Goal: Information Seeking & Learning: Learn about a topic

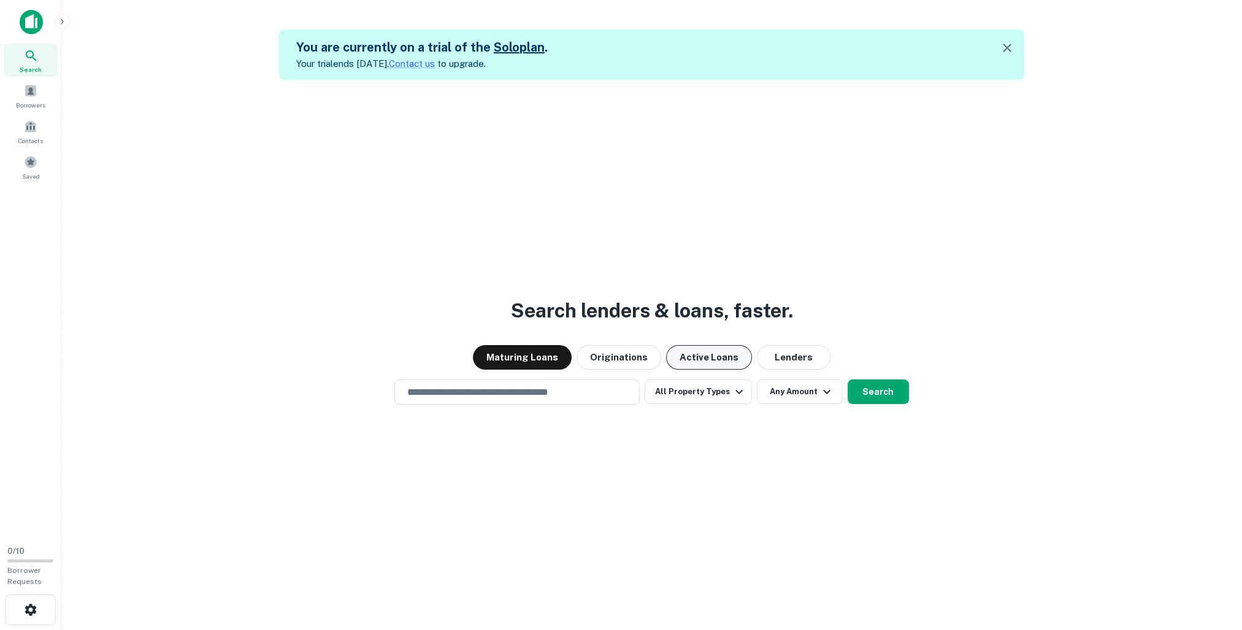
click at [699, 360] on button "Active Loans" at bounding box center [709, 357] width 86 height 25
click at [780, 355] on button "Lenders" at bounding box center [794, 357] width 74 height 25
click at [536, 355] on button "Maturing Loans" at bounding box center [522, 357] width 99 height 25
click at [715, 394] on button "All Property Types" at bounding box center [698, 391] width 107 height 25
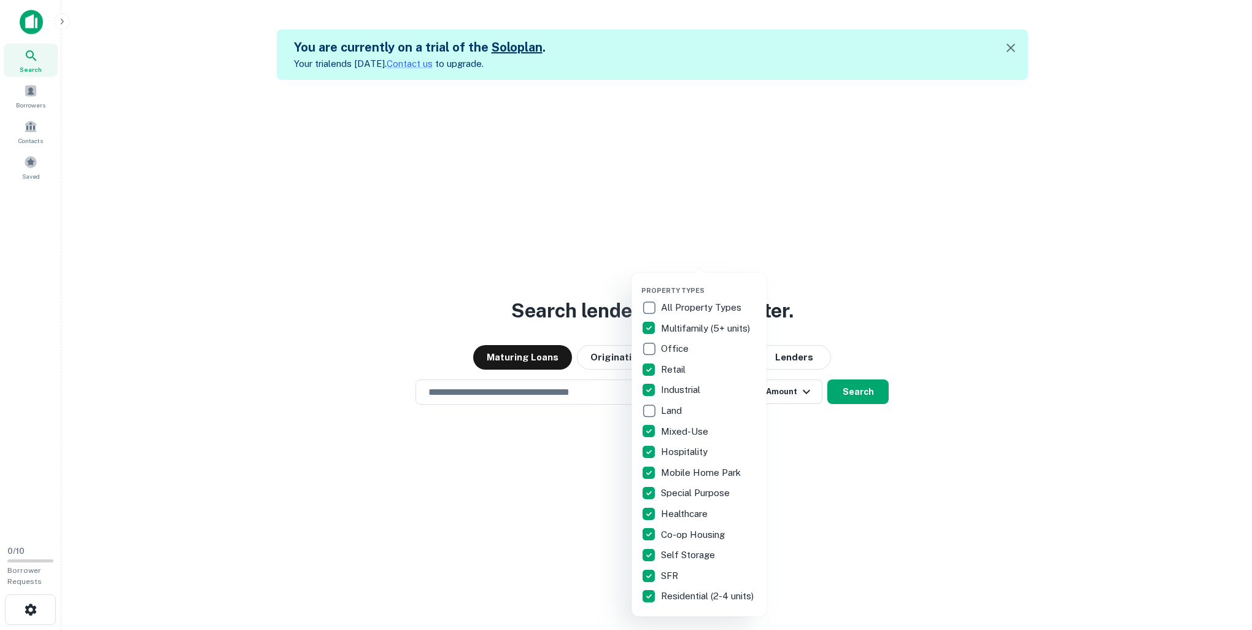
click at [864, 395] on div at bounding box center [626, 315] width 1252 height 630
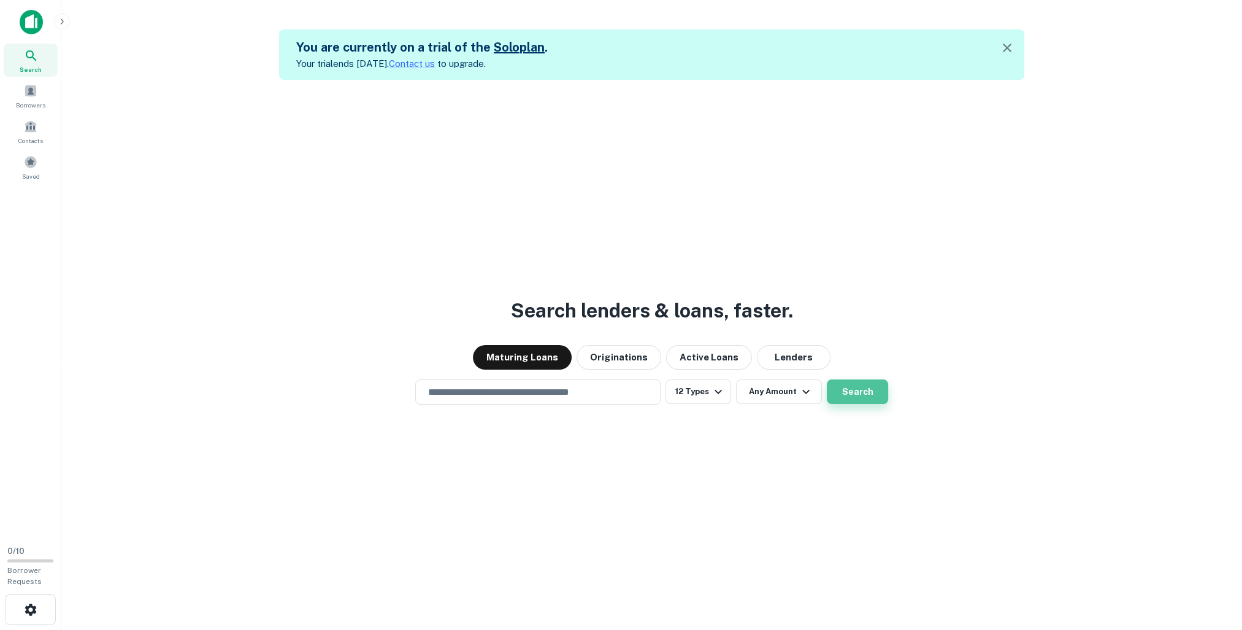
click at [858, 391] on button "Search" at bounding box center [857, 391] width 61 height 25
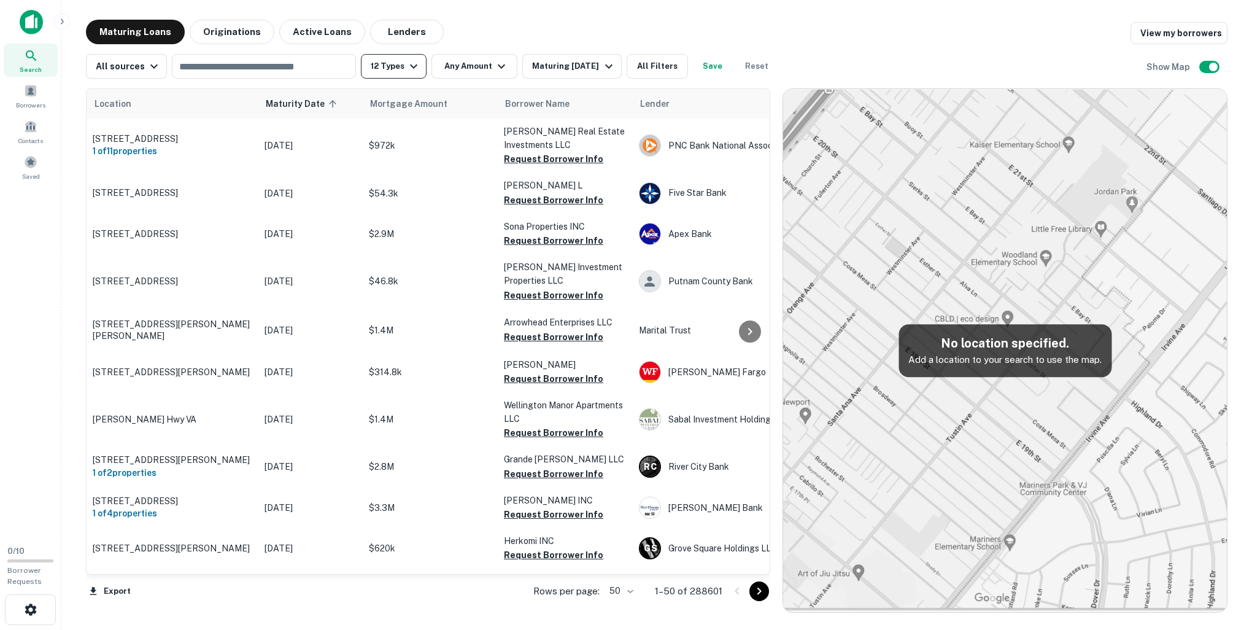
click at [406, 67] on icon "button" at bounding box center [413, 66] width 15 height 15
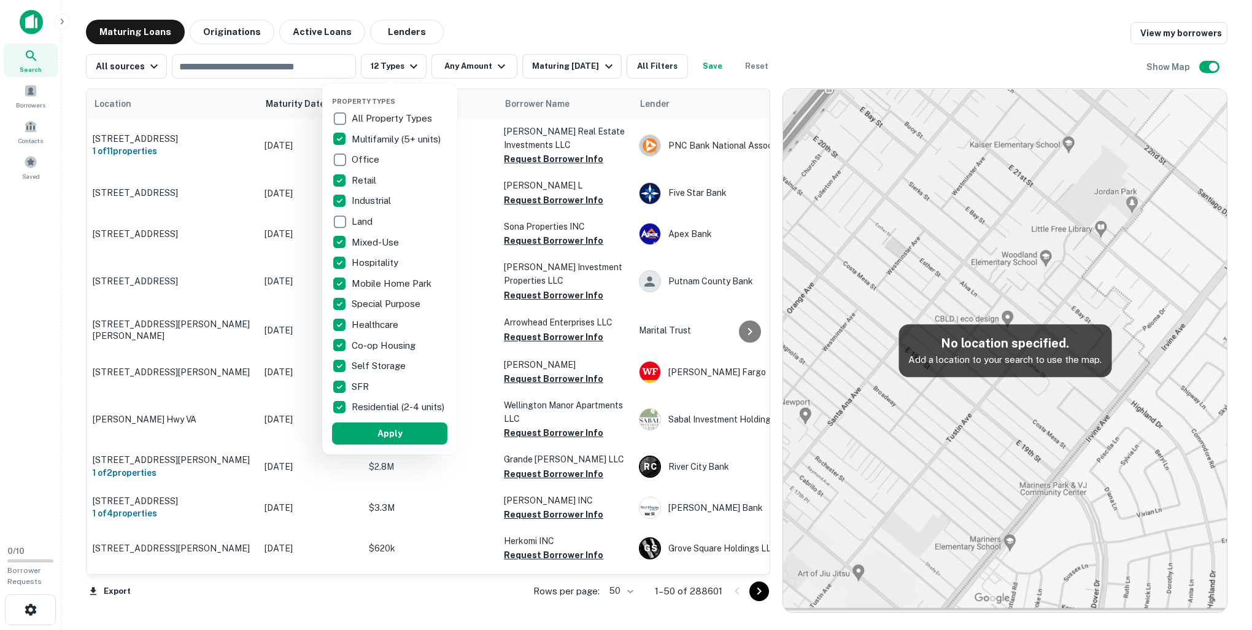
click at [461, 71] on div at bounding box center [626, 315] width 1252 height 630
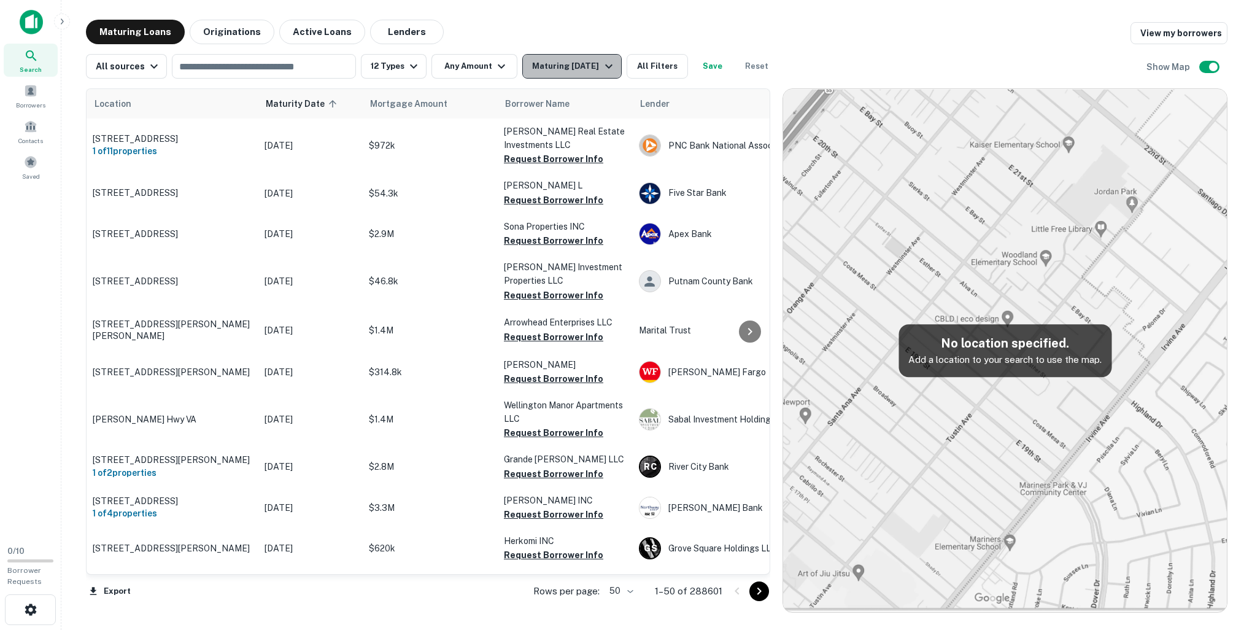
click at [541, 67] on div "Maturing [DATE]" at bounding box center [573, 66] width 83 height 15
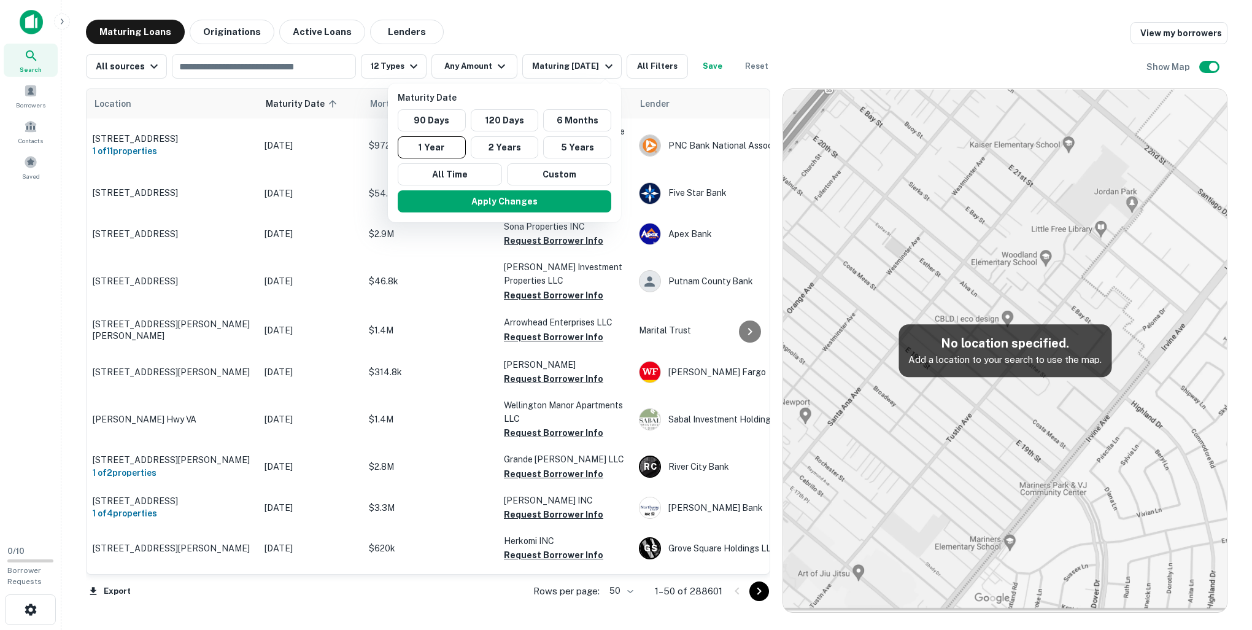
click at [663, 67] on div at bounding box center [626, 315] width 1252 height 630
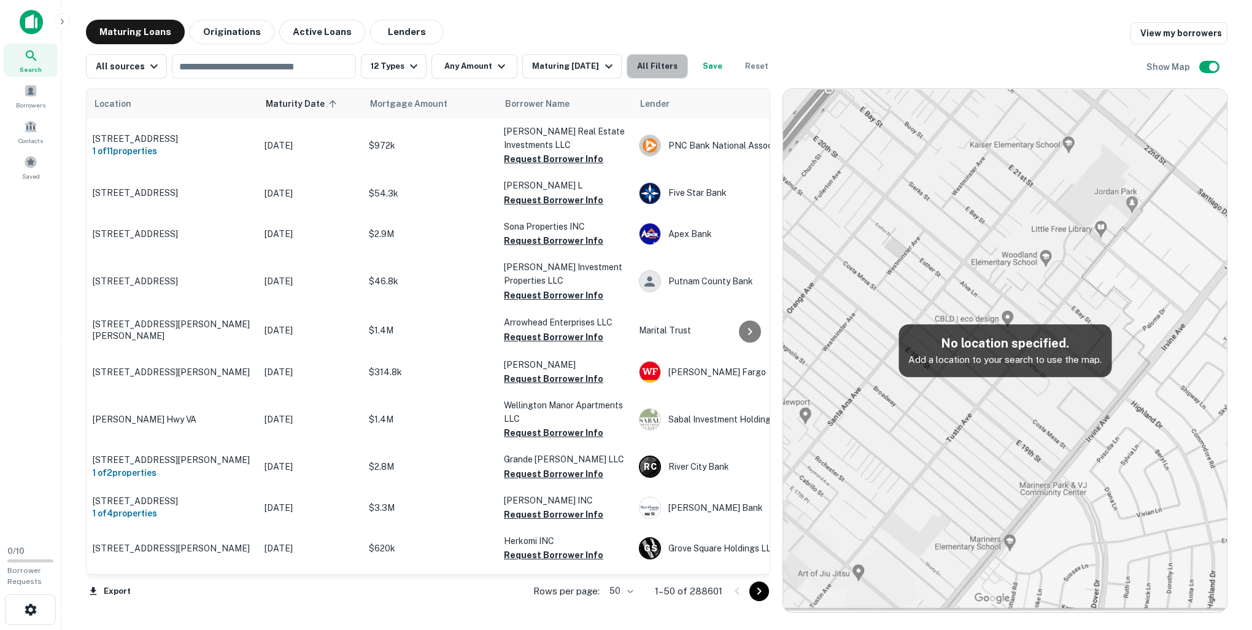
click at [663, 67] on button "All Filters" at bounding box center [656, 66] width 61 height 25
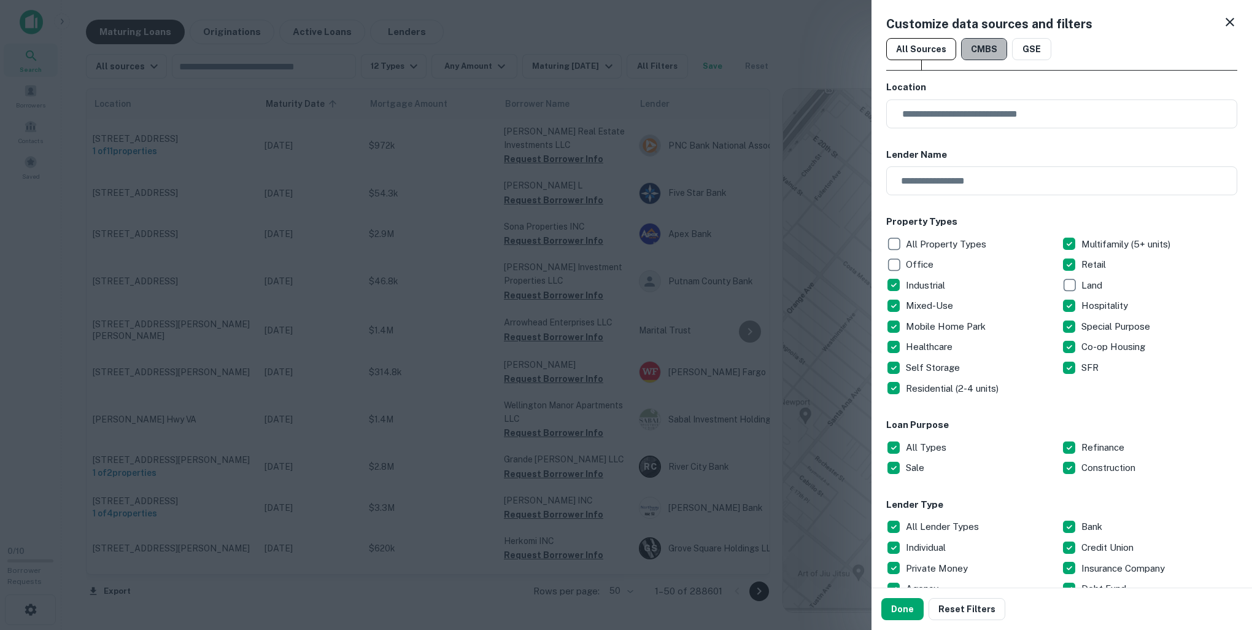
click at [972, 45] on button "CMBS" at bounding box center [984, 49] width 46 height 22
click at [1032, 48] on button "GSE" at bounding box center [1031, 49] width 39 height 22
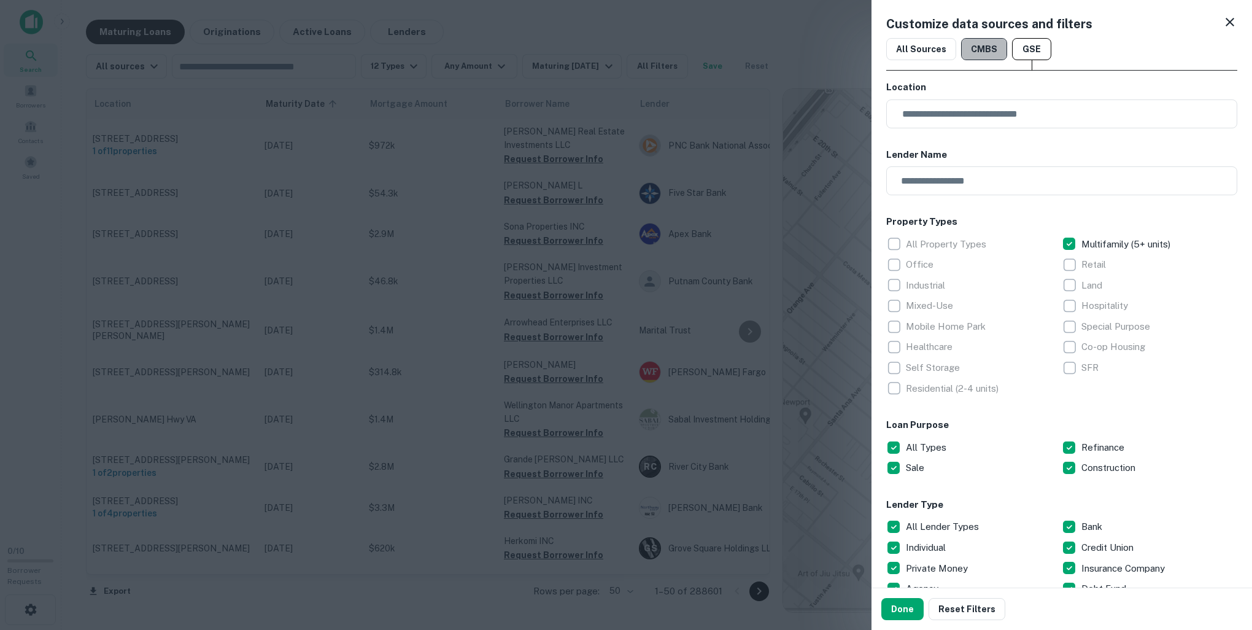
click at [985, 48] on button "CMBS" at bounding box center [984, 49] width 46 height 22
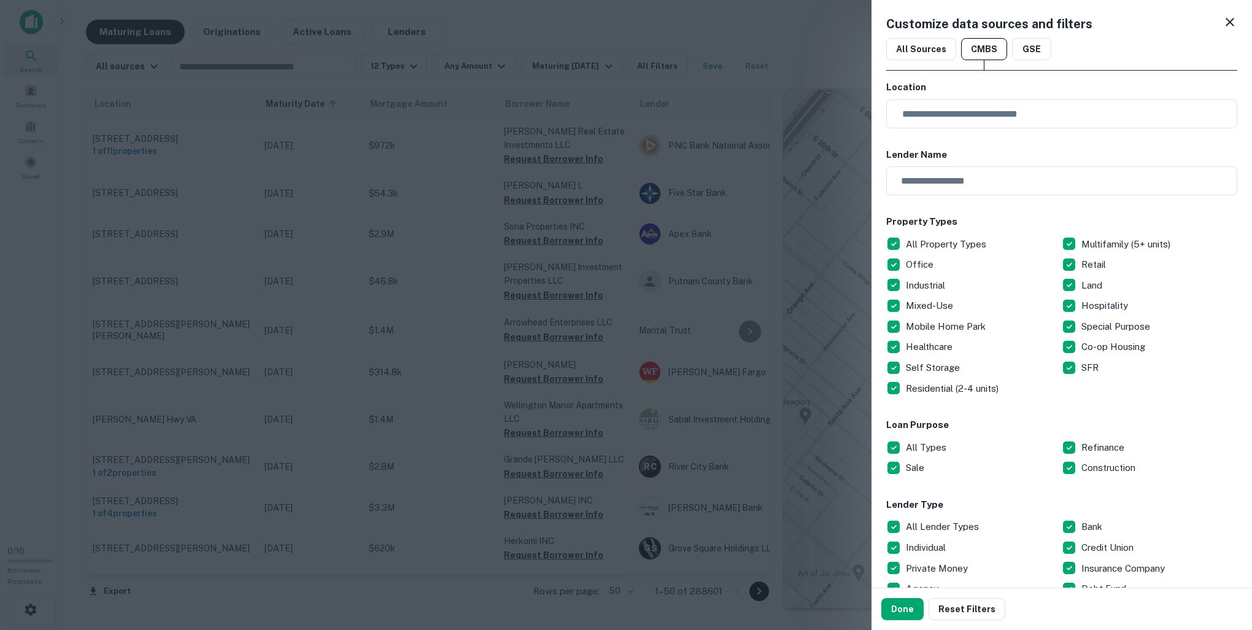
click at [1222, 28] on icon at bounding box center [1229, 22] width 15 height 15
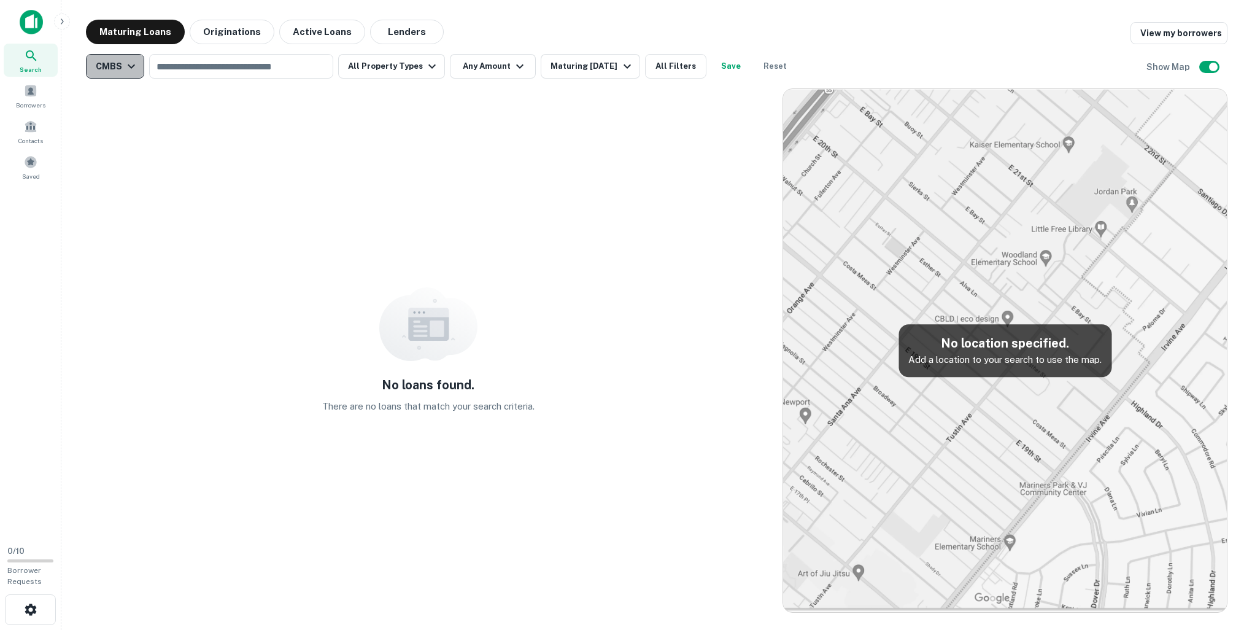
click at [121, 75] on button "CMBS" at bounding box center [115, 66] width 58 height 25
click at [93, 118] on div "All sources" at bounding box center [114, 114] width 91 height 15
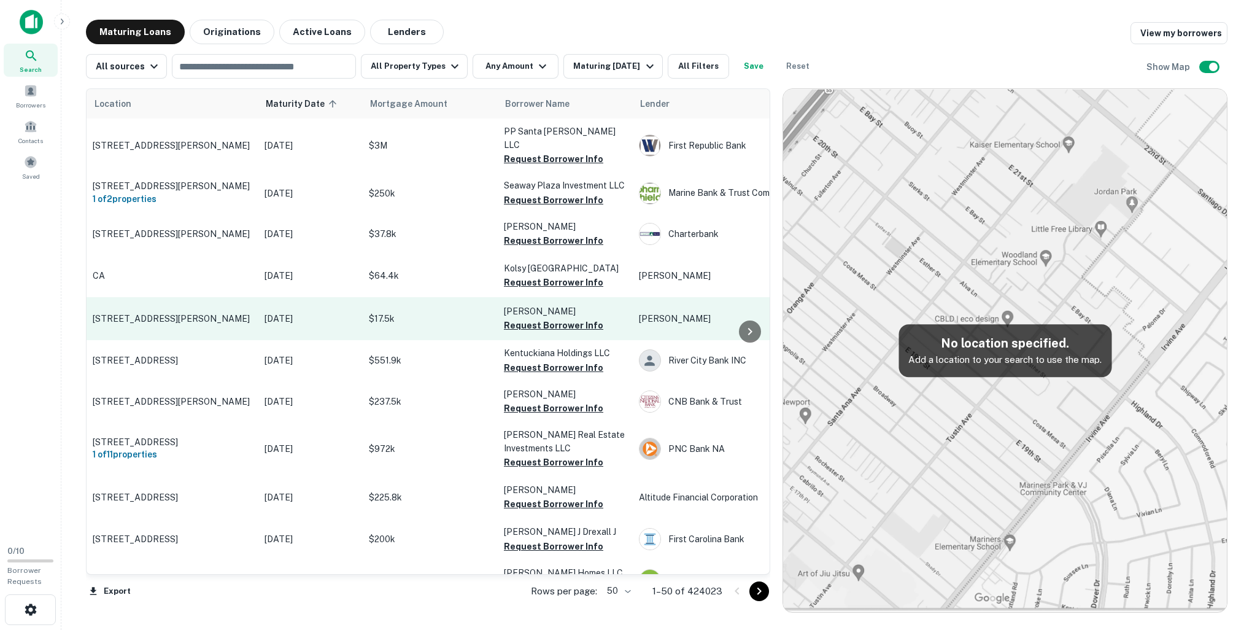
scroll to position [163, 0]
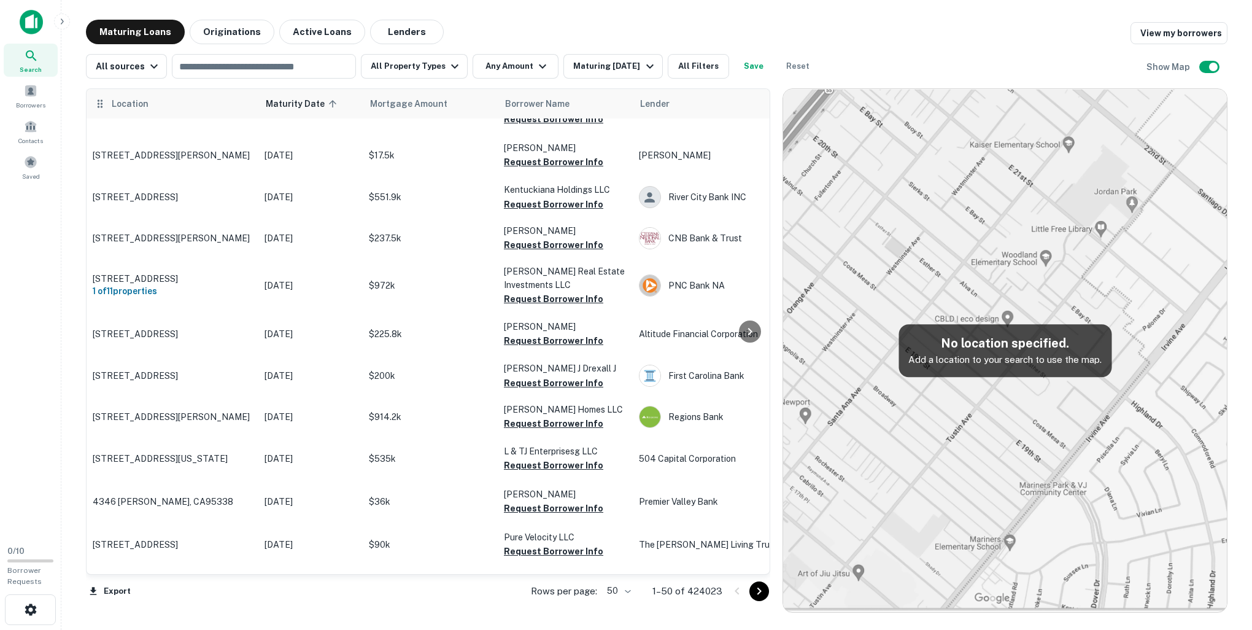
click at [115, 107] on span "Location" at bounding box center [129, 103] width 37 height 15
click at [140, 99] on span "Location" at bounding box center [129, 103] width 37 height 15
click at [162, 104] on div "Location" at bounding box center [172, 103] width 157 height 15
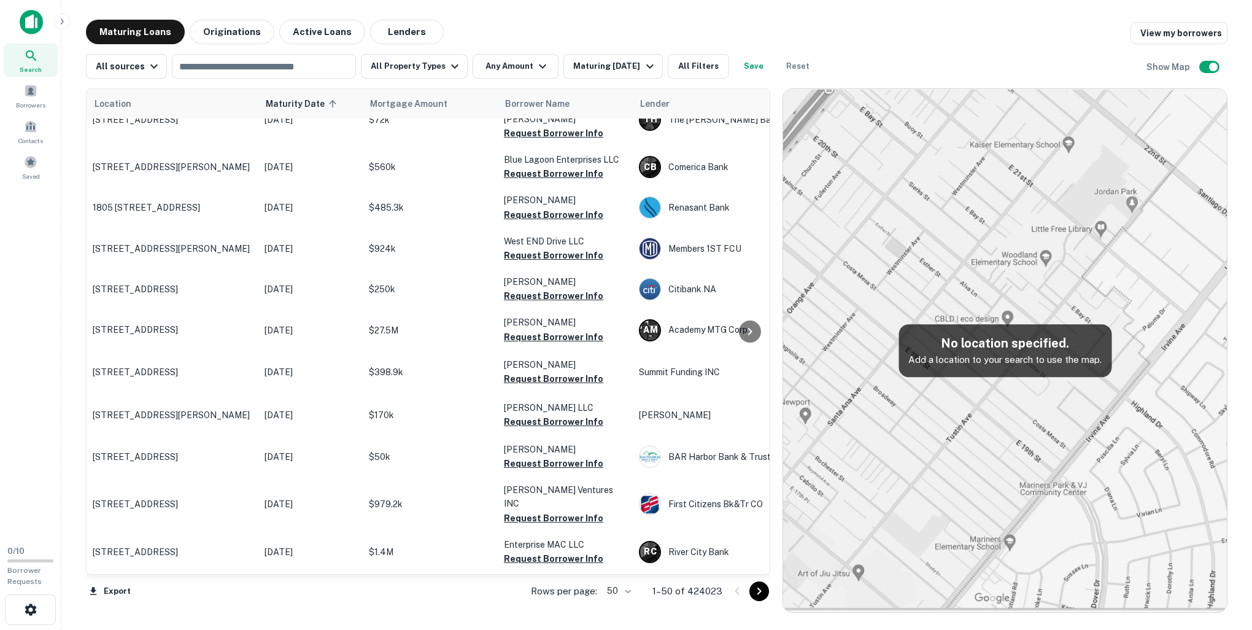
scroll to position [1728, 0]
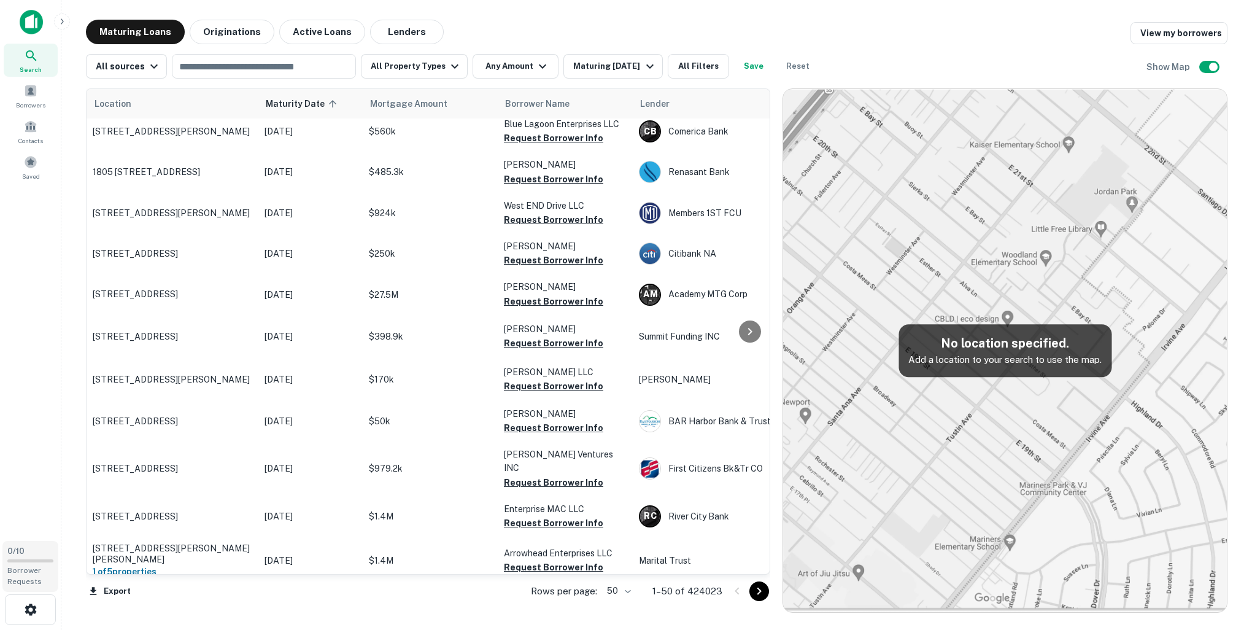
click at [34, 580] on span "Borrower Requests" at bounding box center [24, 576] width 34 height 20
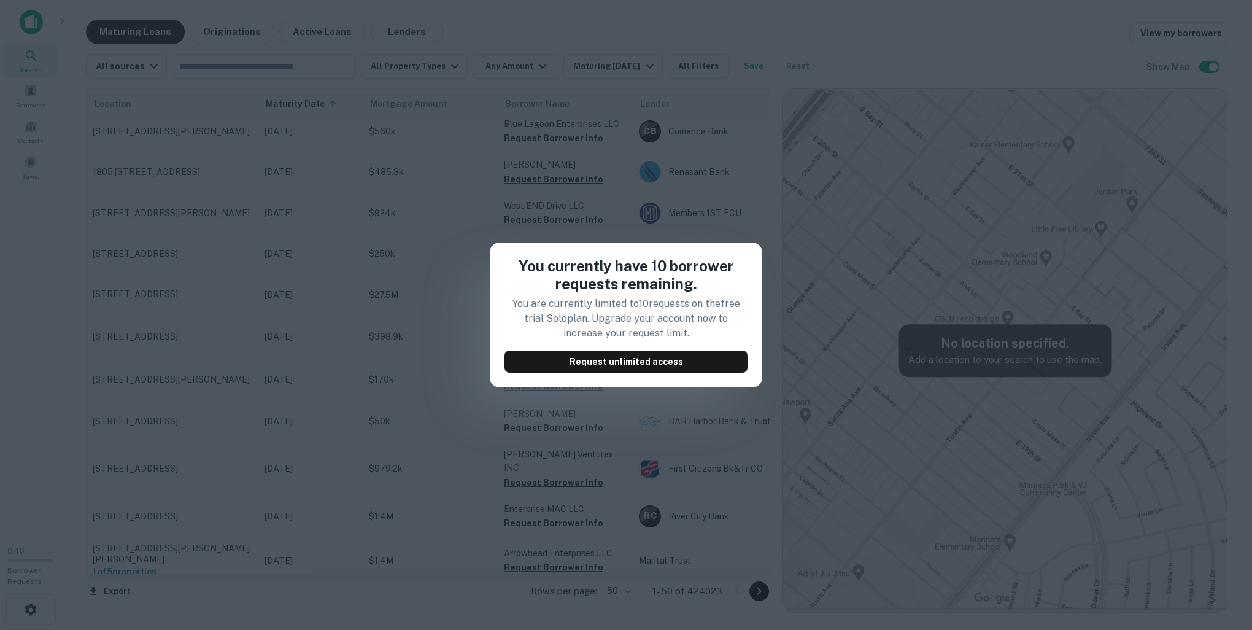
click at [402, 392] on div "You currently have 10 borrower requests remaining. You are currently limited to…" at bounding box center [626, 315] width 1252 height 630
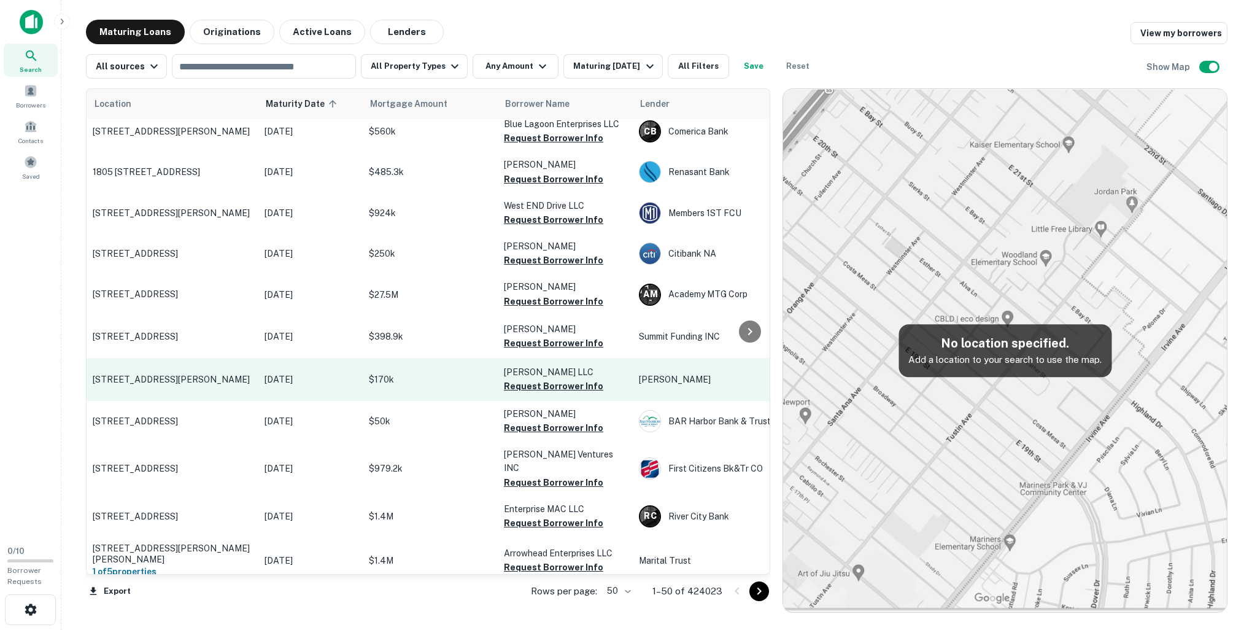
scroll to position [1565, 0]
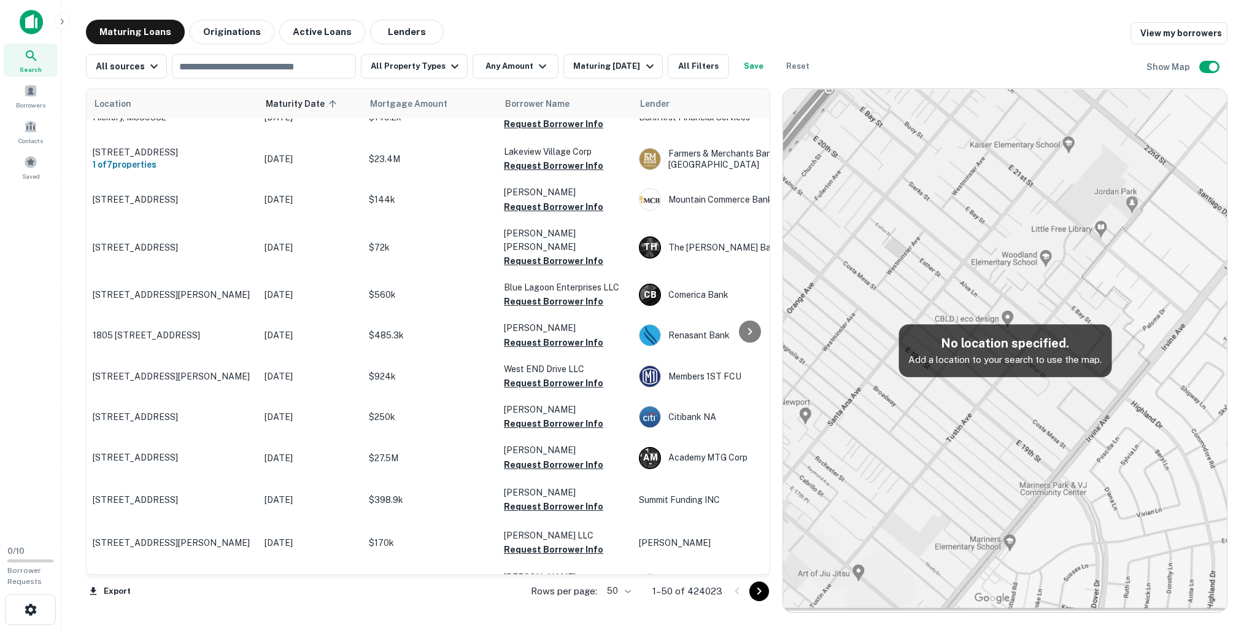
click at [1020, 352] on h5 "No location specified." at bounding box center [1004, 343] width 193 height 18
click at [1034, 313] on img at bounding box center [1005, 350] width 444 height 523
click at [912, 448] on img at bounding box center [1005, 350] width 444 height 523
click at [386, 38] on button "Lenders" at bounding box center [407, 32] width 74 height 25
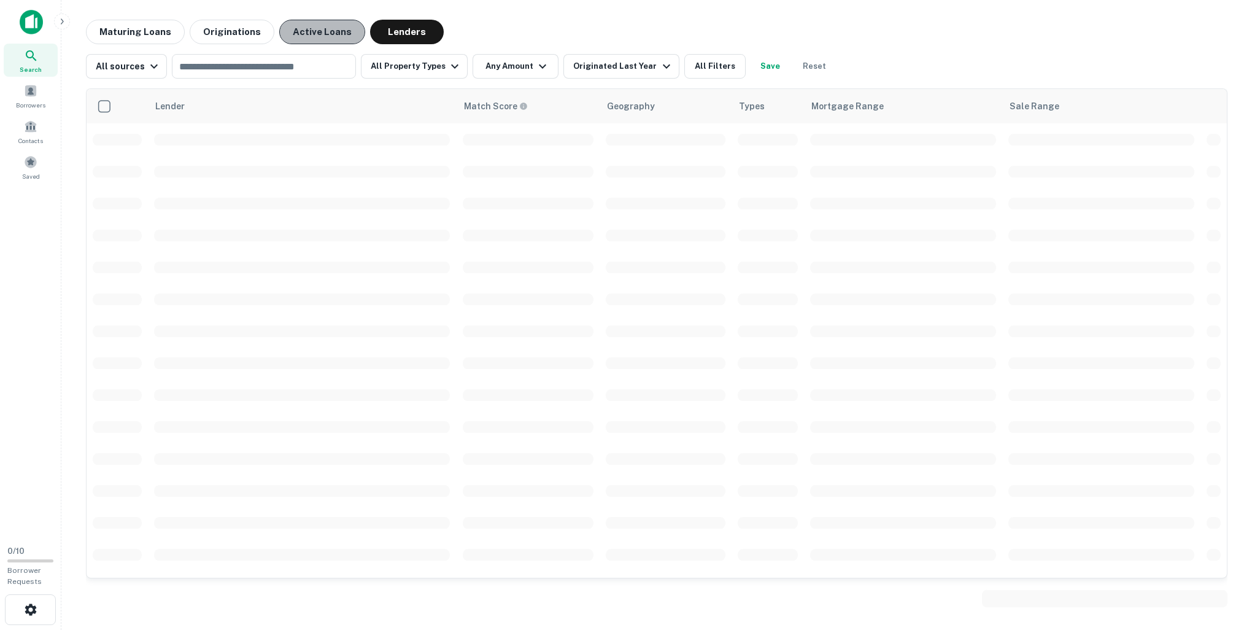
click at [298, 36] on button "Active Loans" at bounding box center [322, 32] width 86 height 25
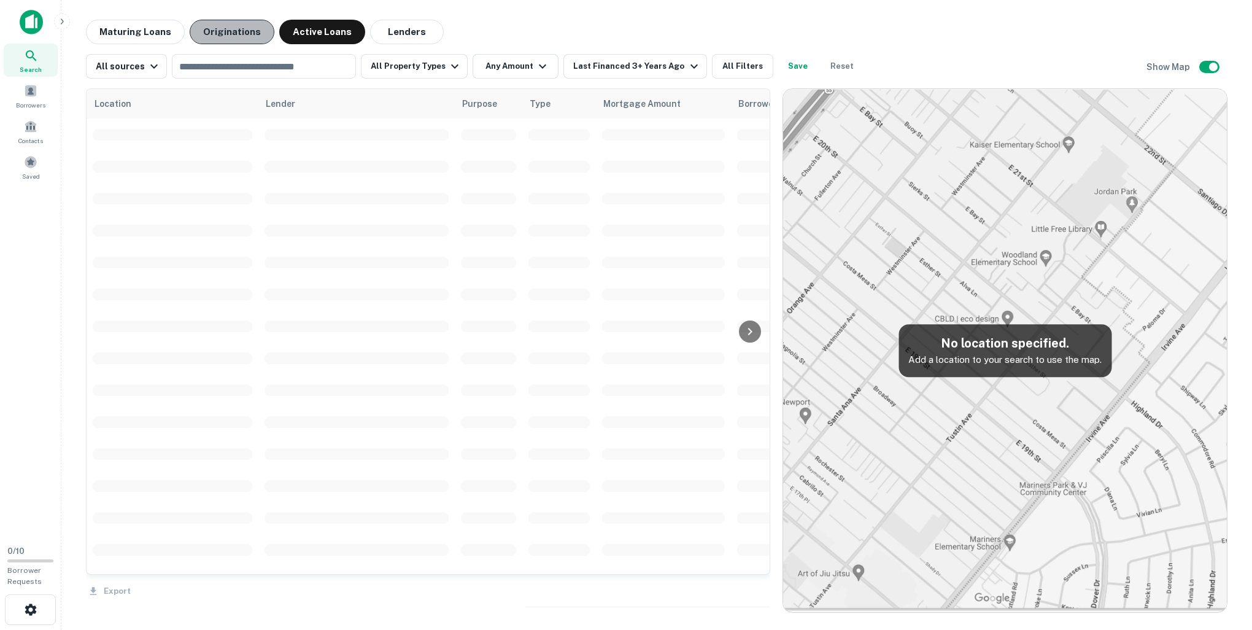
click at [229, 33] on button "Originations" at bounding box center [232, 32] width 85 height 25
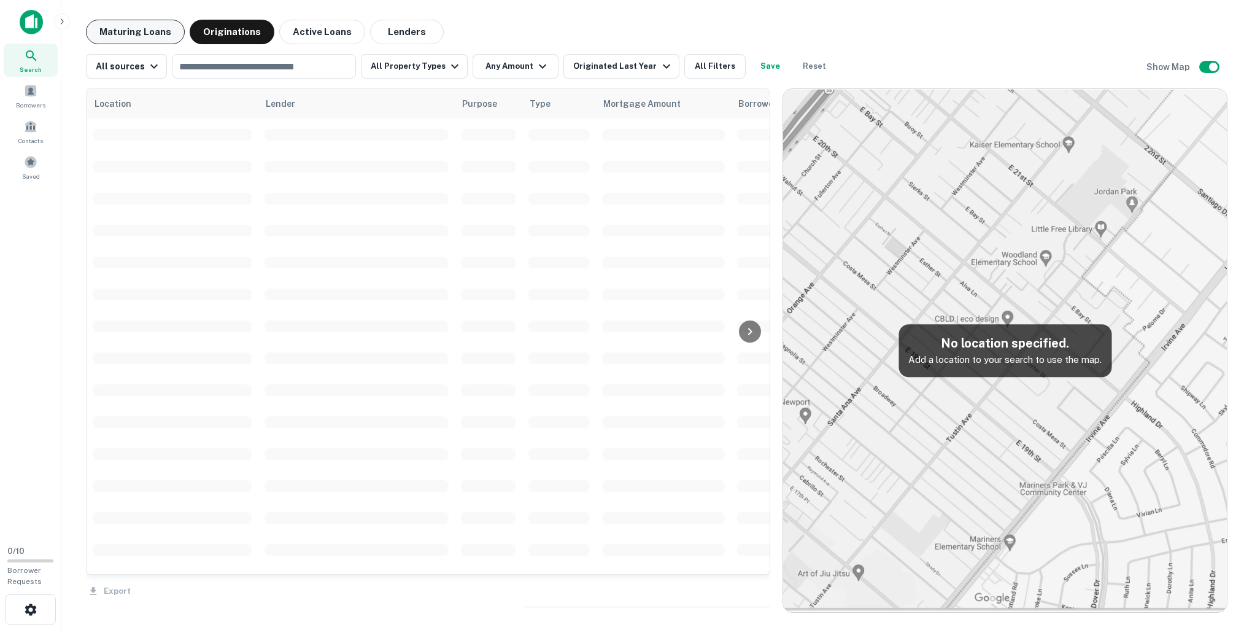
click at [156, 29] on button "Maturing Loans" at bounding box center [135, 32] width 99 height 25
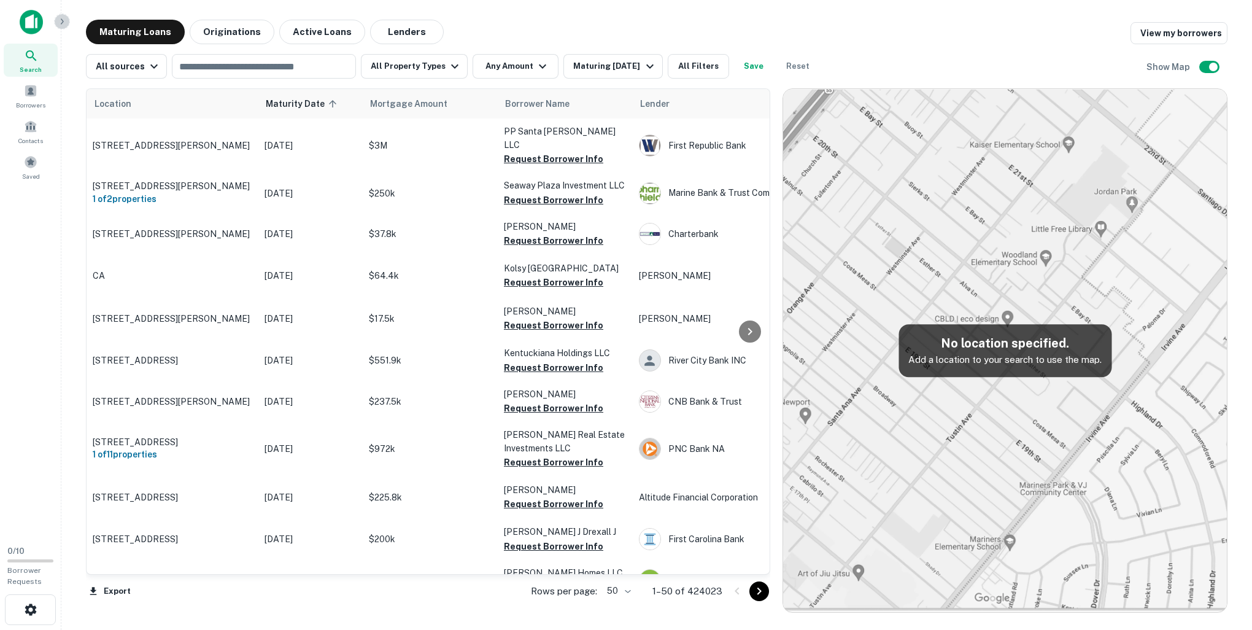
click at [60, 20] on icon "button" at bounding box center [62, 22] width 10 height 10
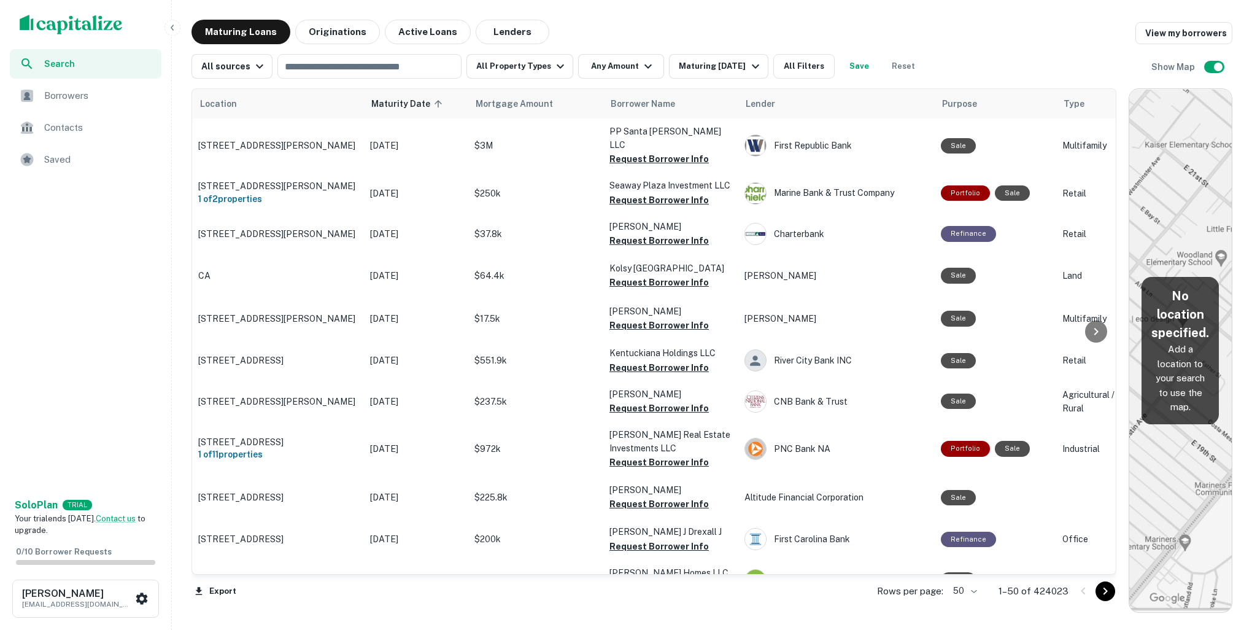
drag, startPoint x: 823, startPoint y: 180, endPoint x: 1158, endPoint y: 207, distance: 335.5
click at [1158, 207] on div "Location Maturity Date sorted ascending Mortgage Amount Borrower Name Lender Pu…" at bounding box center [711, 346] width 1041 height 534
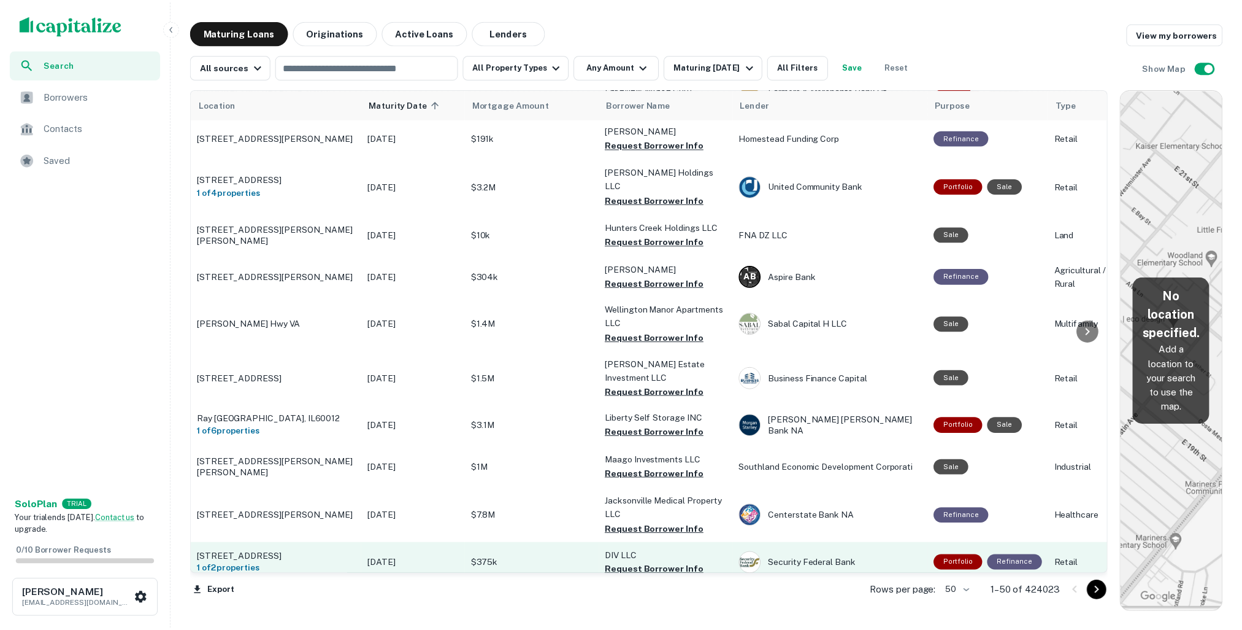
scroll to position [818, 0]
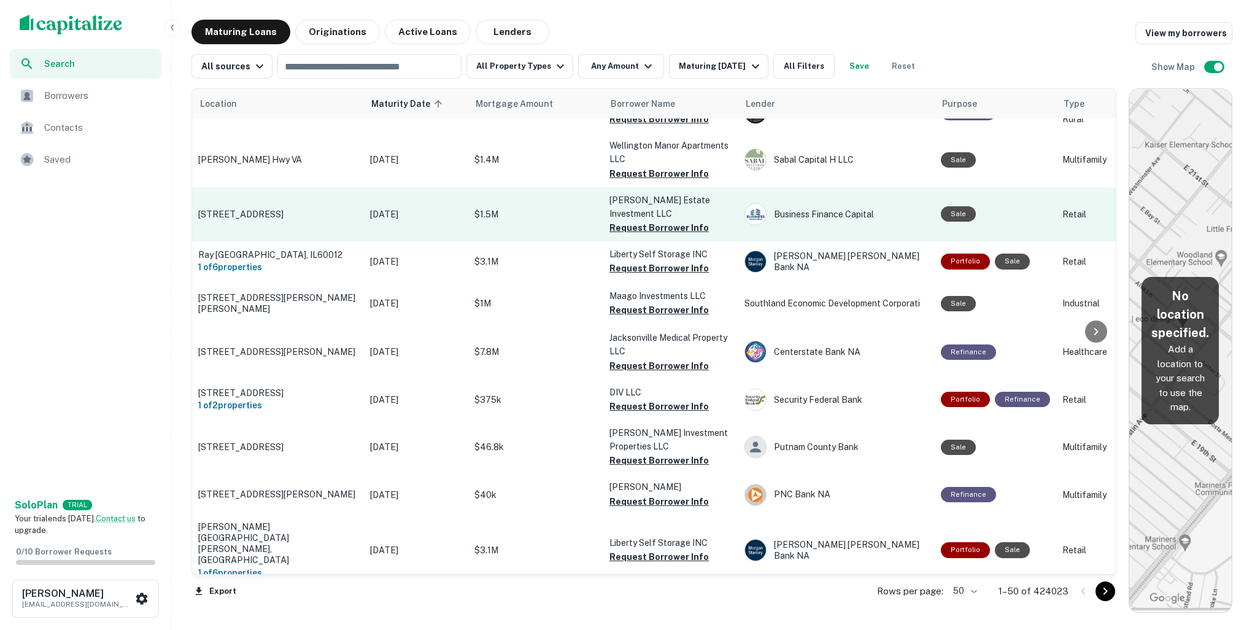
click at [215, 209] on p "[STREET_ADDRESS]" at bounding box center [278, 214] width 160 height 11
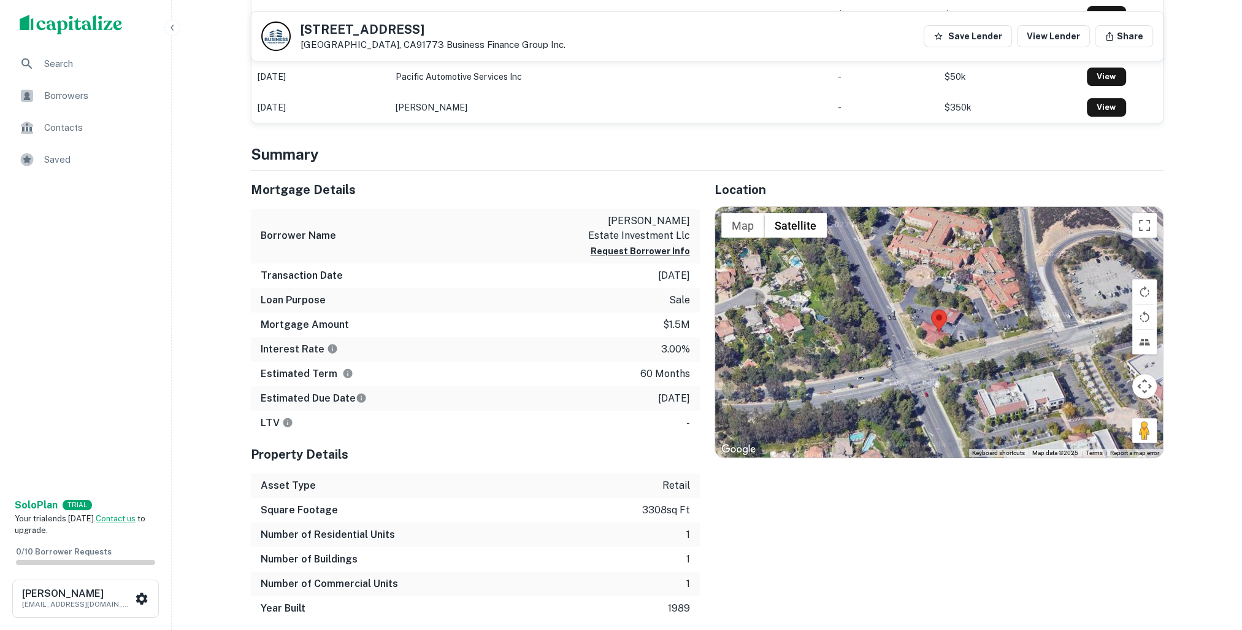
scroll to position [265, 0]
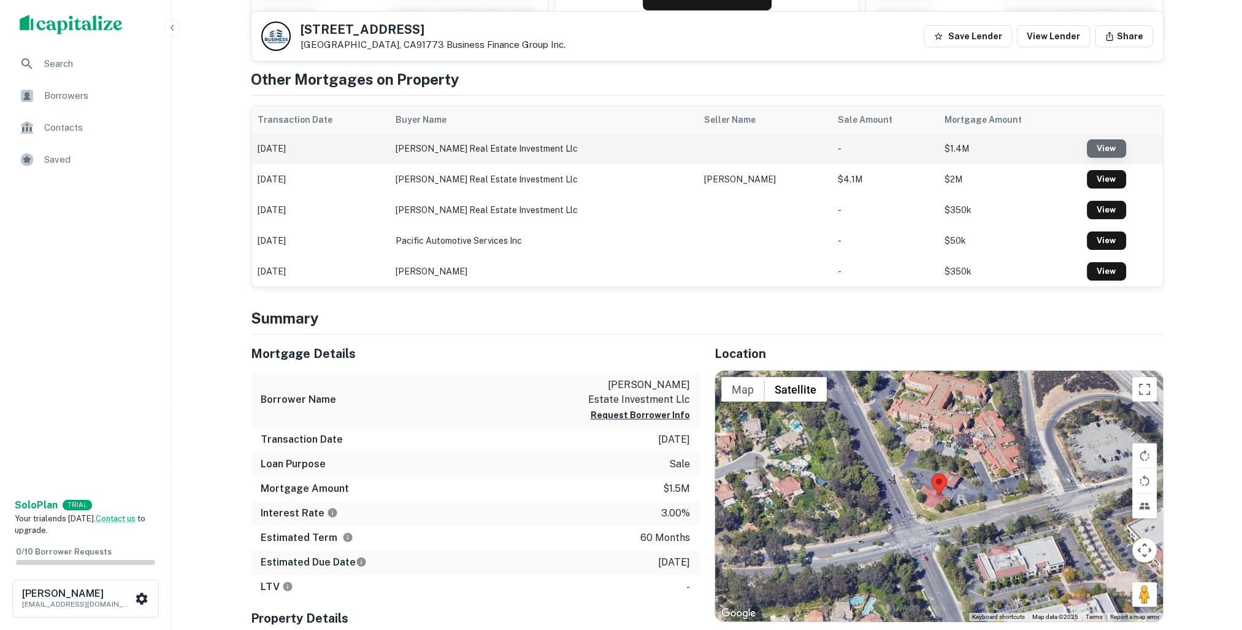
click at [1101, 148] on link "View" at bounding box center [1106, 148] width 39 height 18
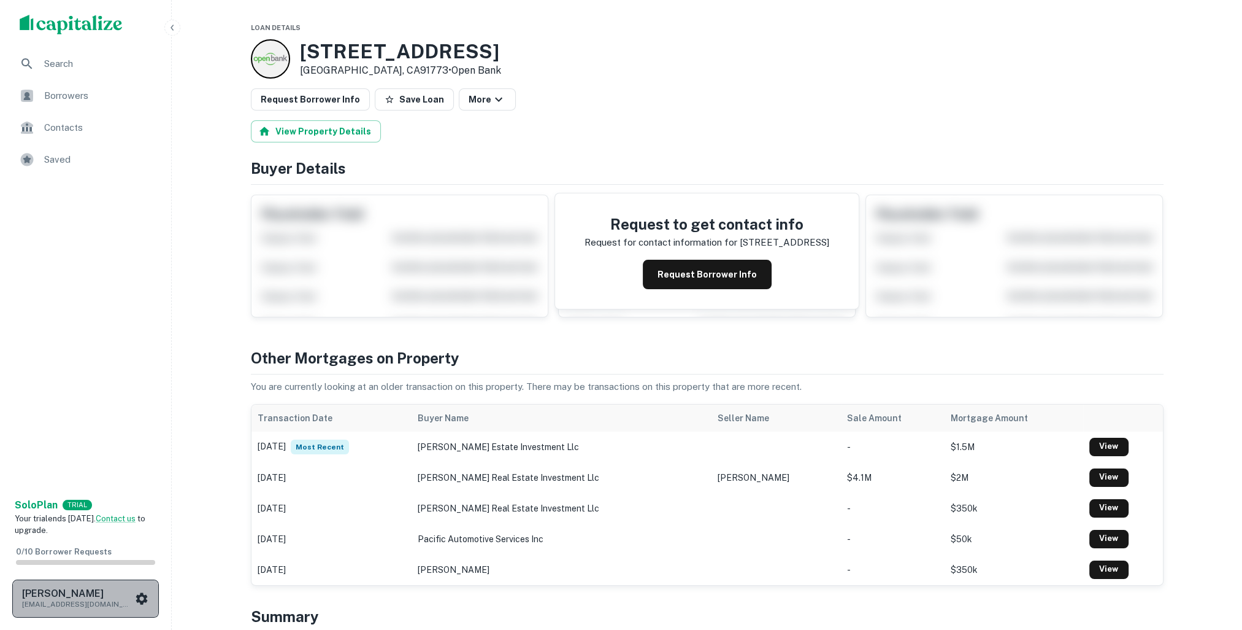
click at [132, 601] on p "[EMAIL_ADDRESS][DOMAIN_NAME]" at bounding box center [77, 603] width 110 height 11
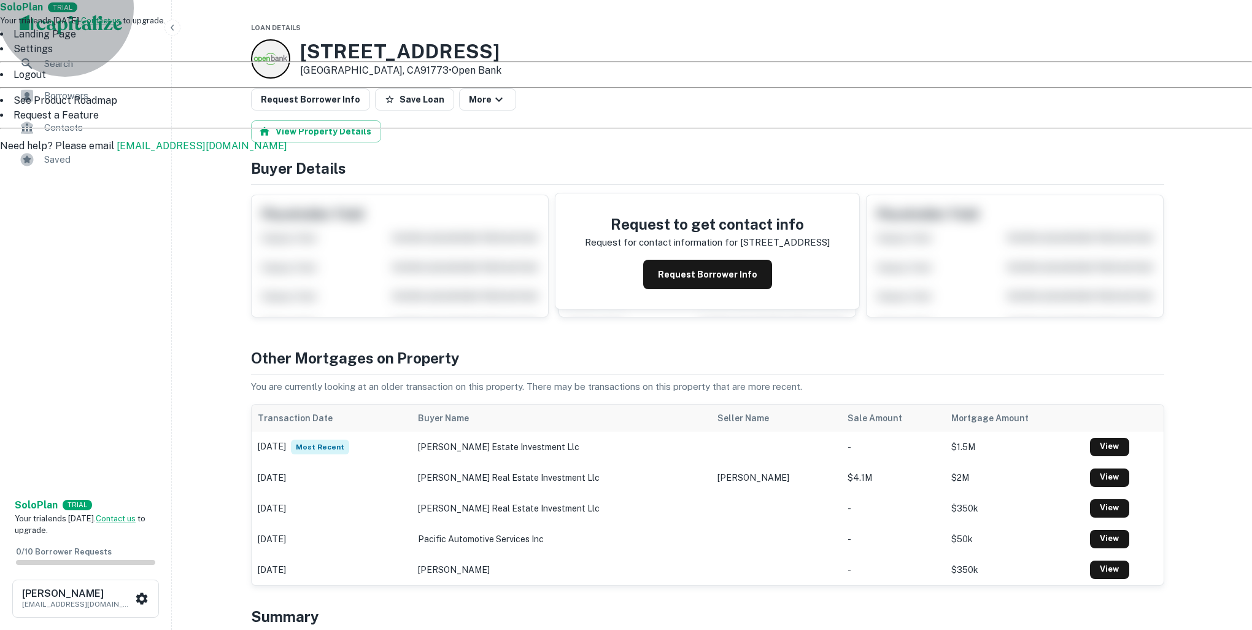
click at [89, 42] on li "Landing Page" at bounding box center [626, 34] width 1252 height 15
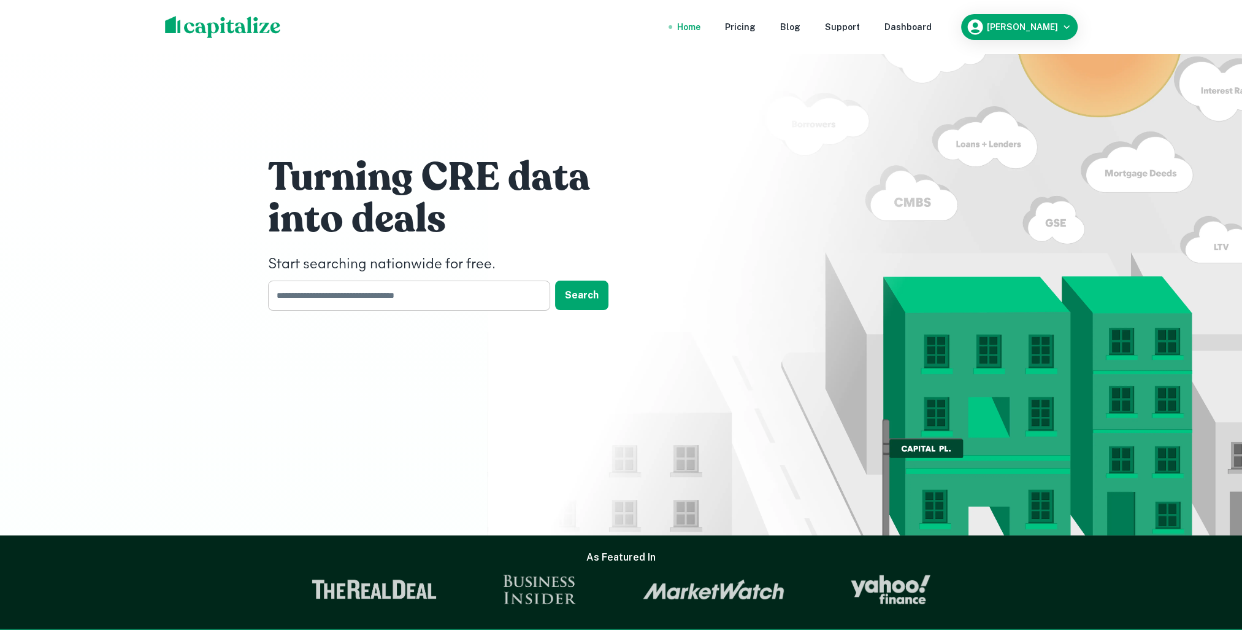
click at [463, 296] on input "text" at bounding box center [405, 295] width 274 height 30
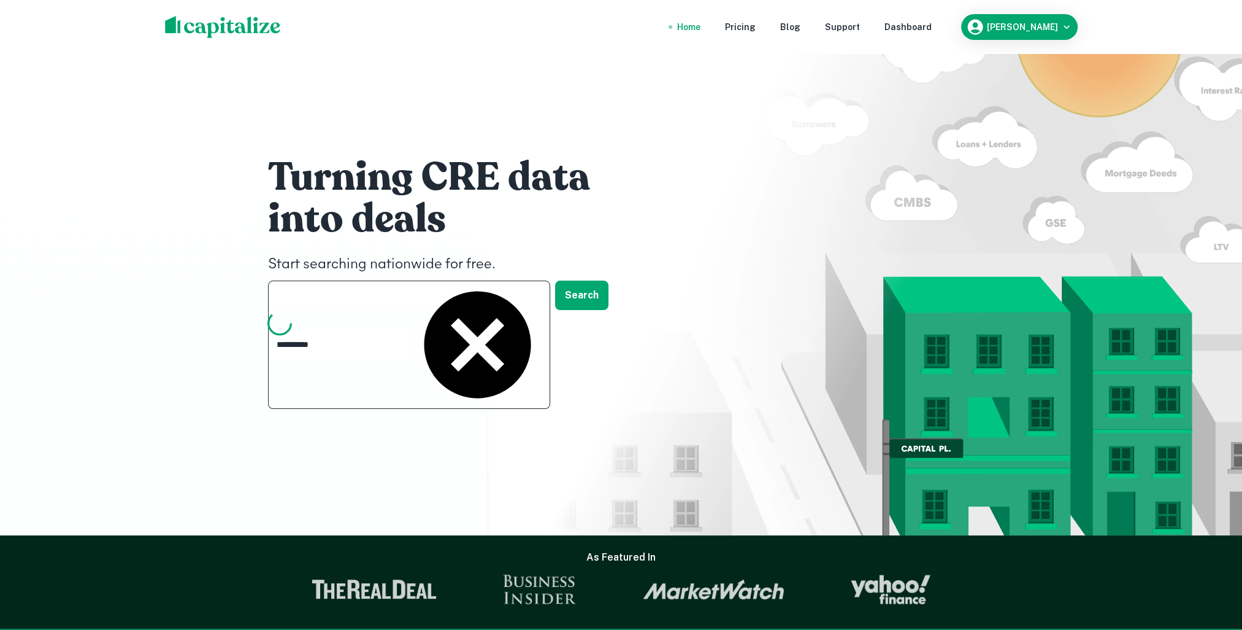
type input "**********"
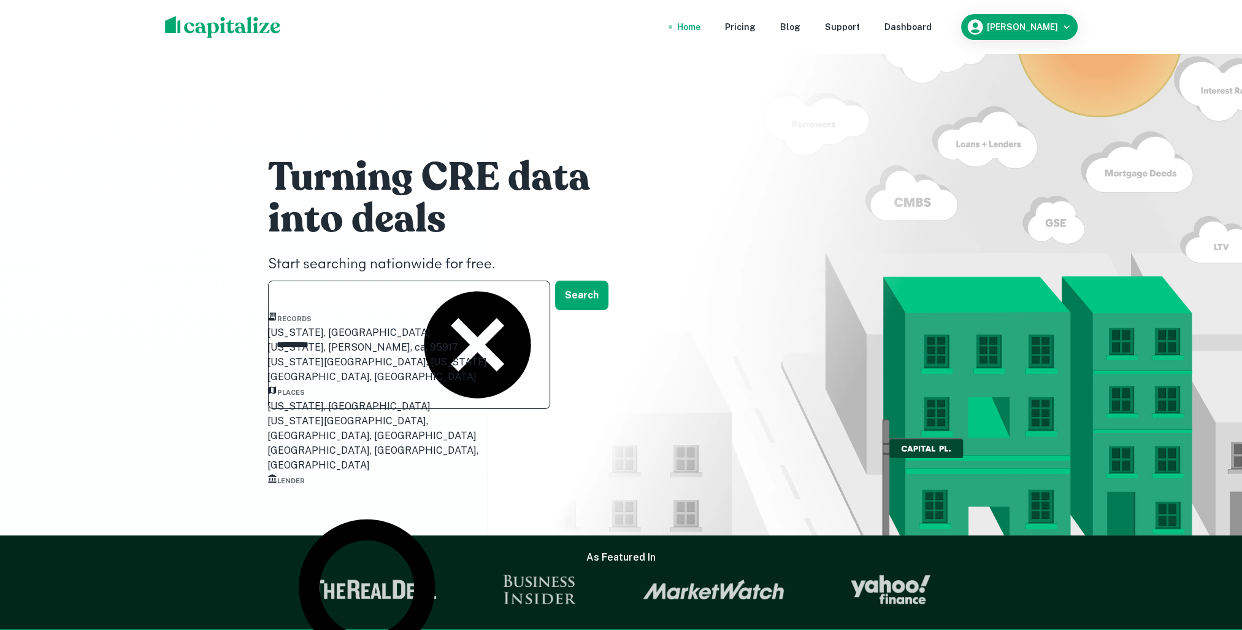
click at [346, 414] on div "[US_STATE], [GEOGRAPHIC_DATA]" at bounding box center [394, 406] width 252 height 15
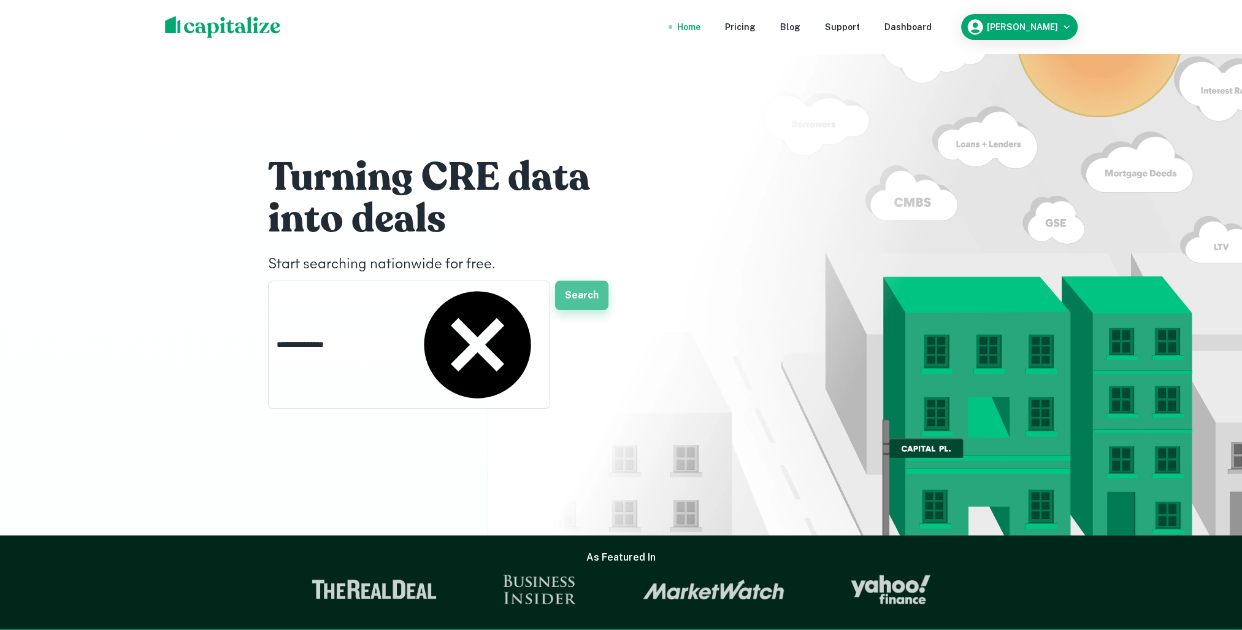
click at [606, 303] on button "Search" at bounding box center [581, 294] width 53 height 29
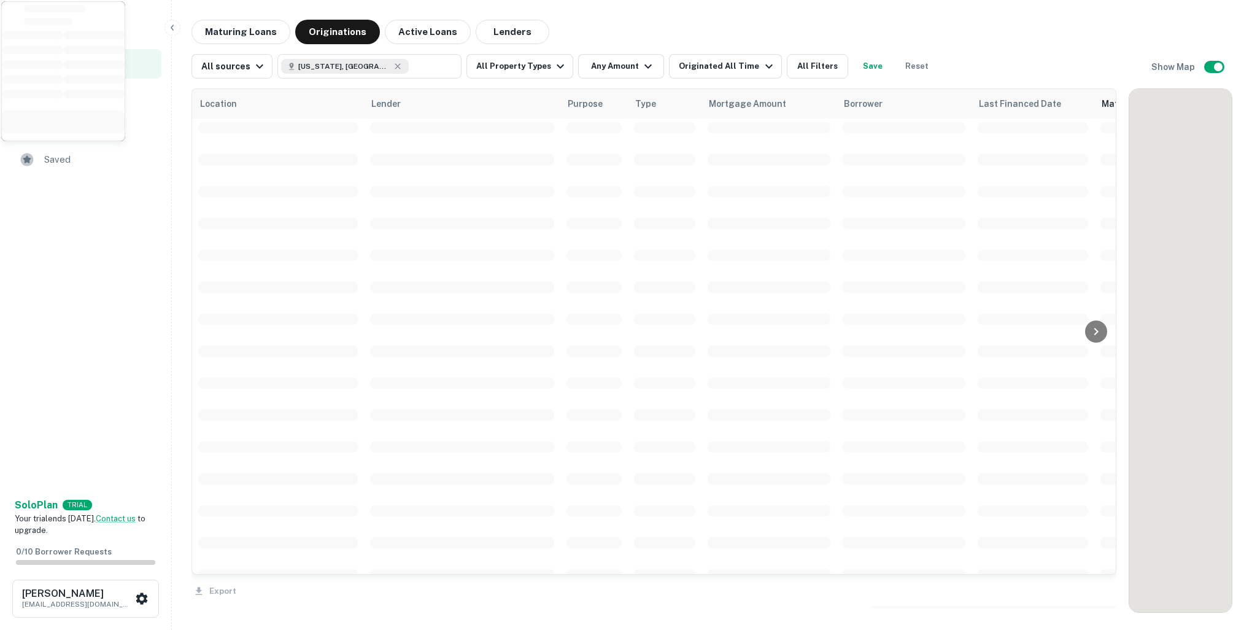
scroll to position [817, 0]
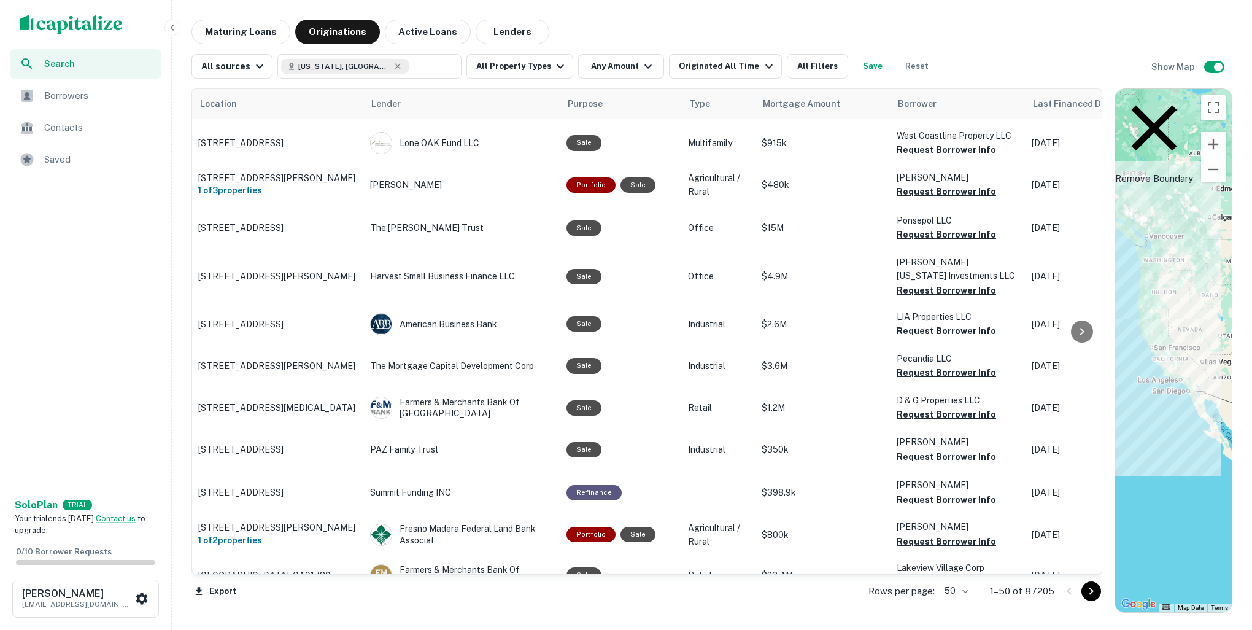
drag, startPoint x: 1119, startPoint y: 139, endPoint x: 1105, endPoint y: 179, distance: 41.7
click at [1105, 179] on div at bounding box center [1108, 350] width 12 height 524
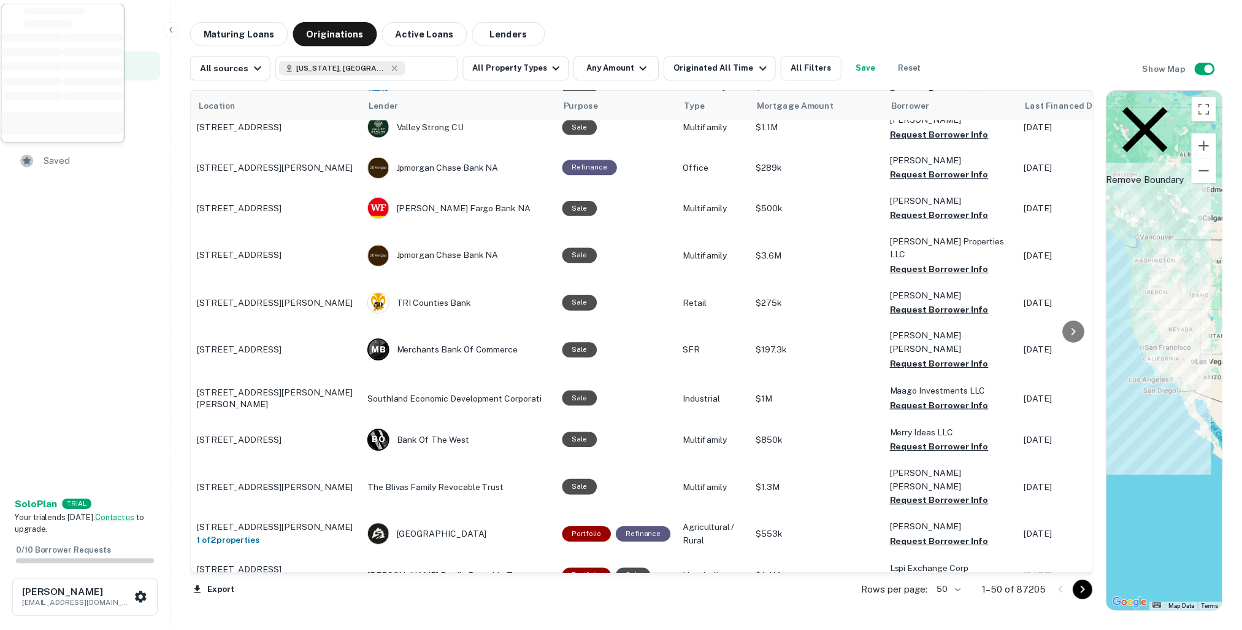
scroll to position [0, 0]
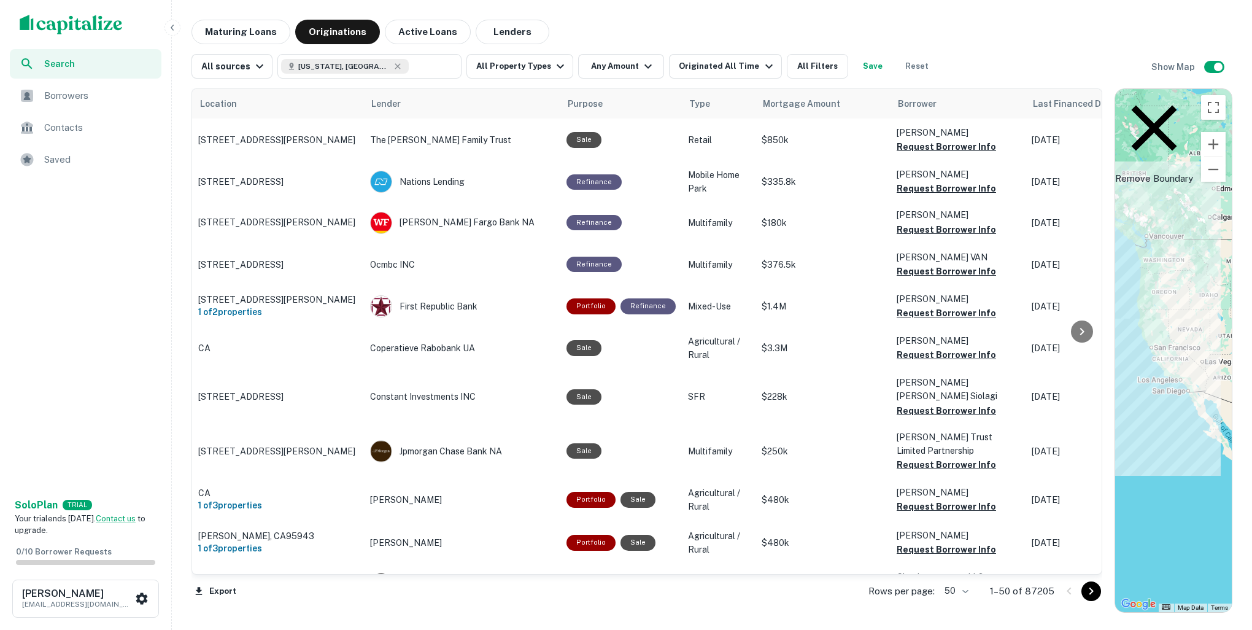
click at [77, 29] on img "scrollable content" at bounding box center [71, 25] width 103 height 20
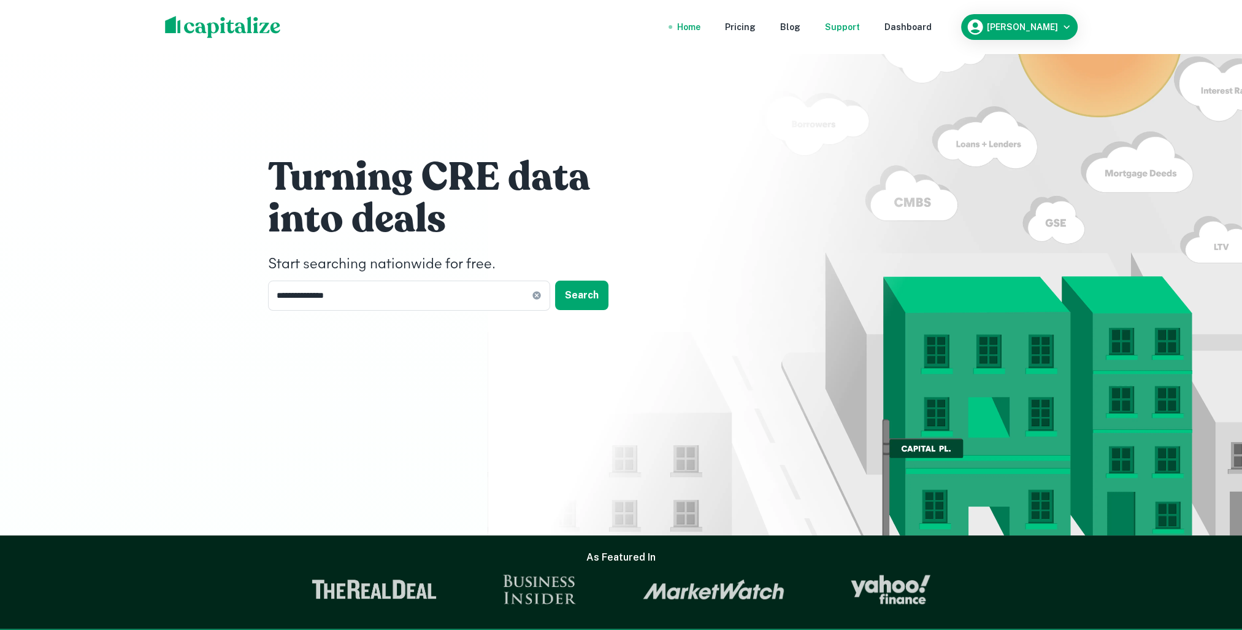
click at [860, 29] on div "Support" at bounding box center [842, 26] width 35 height 13
